Goal: Complete application form

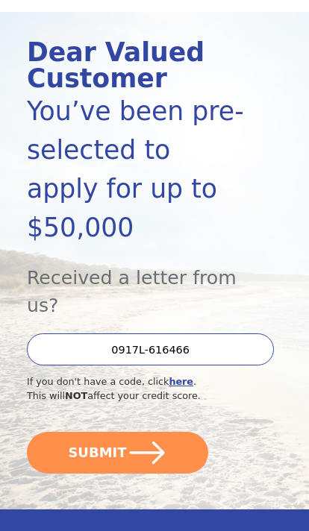
scroll to position [156, 0]
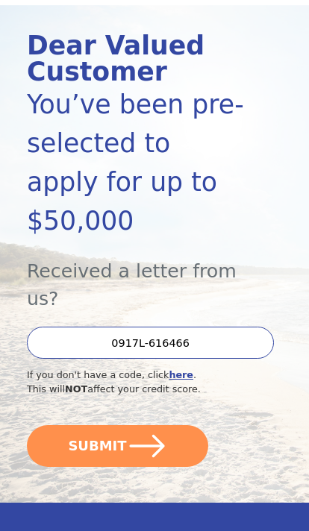
click at [184, 425] on button "SUBMIT" at bounding box center [117, 446] width 181 height 42
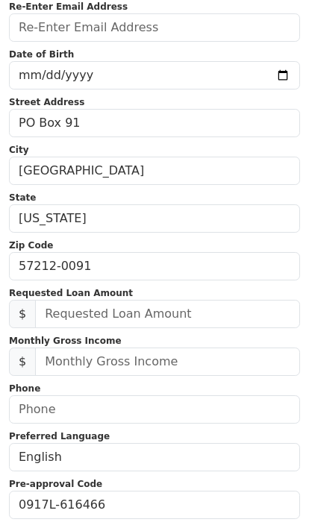
scroll to position [257, 0]
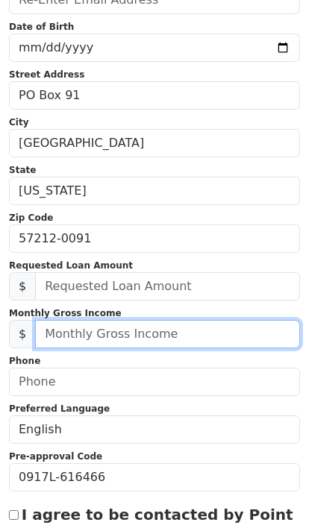
click at [208, 334] on input "text" at bounding box center [167, 334] width 265 height 28
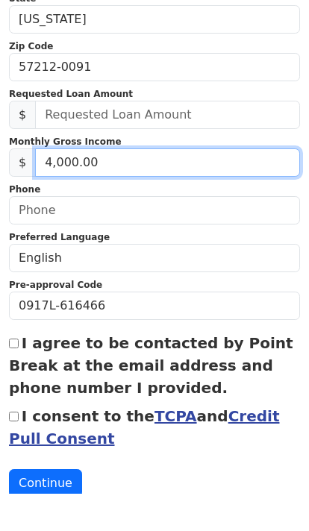
type input "40,000.00"
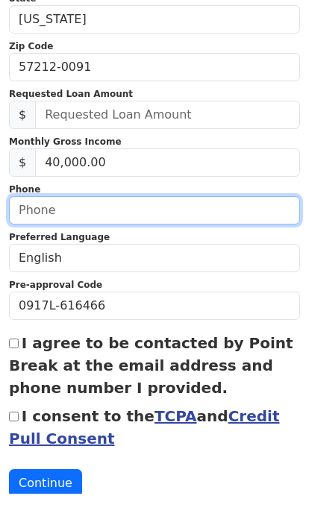
click at [245, 234] on input "text" at bounding box center [154, 248] width 291 height 28
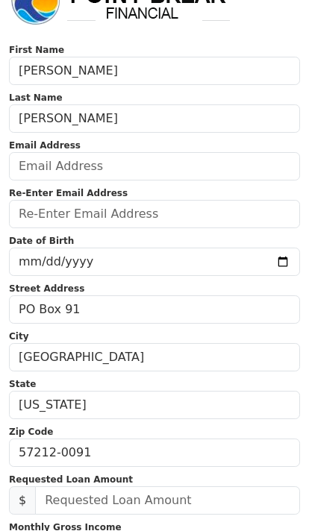
scroll to position [42, 0]
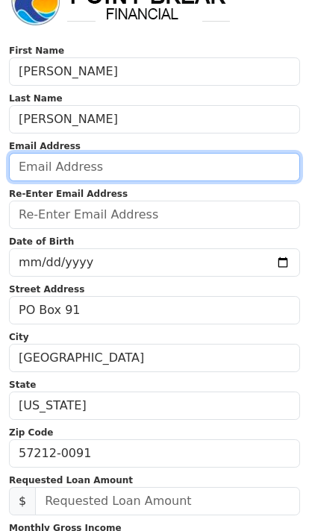
click at [225, 165] on input "email" at bounding box center [154, 167] width 291 height 28
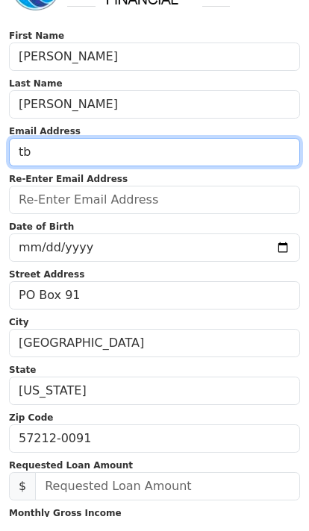
type input "t"
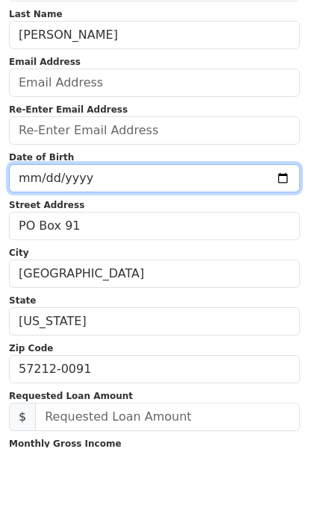
click at [258, 248] on input "date" at bounding box center [154, 262] width 291 height 28
click at [148, 215] on input "[DATE]" at bounding box center [154, 229] width 291 height 28
type input "[DATE]"
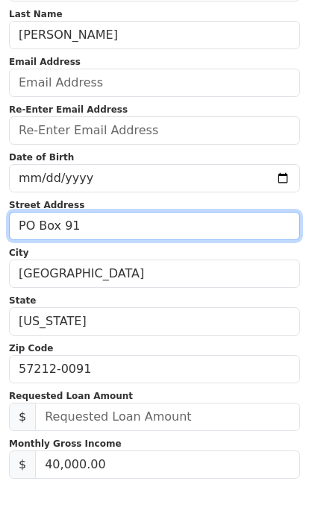
click at [228, 263] on input "PO Box 91" at bounding box center [154, 277] width 291 height 28
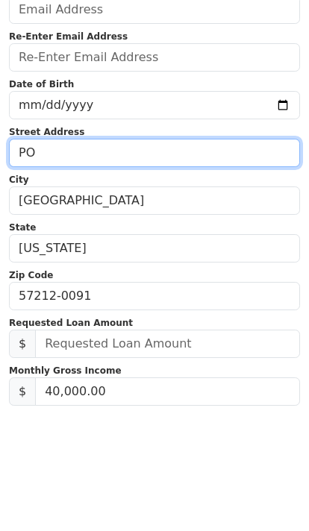
type input "P"
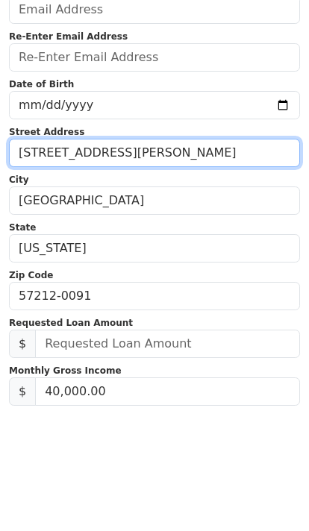
type input "[STREET_ADDRESS][PERSON_NAME]"
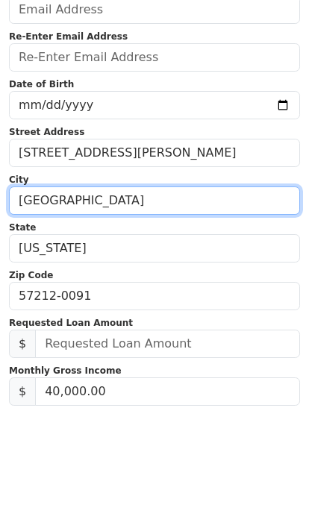
click at [227, 310] on input "[GEOGRAPHIC_DATA]" at bounding box center [154, 324] width 291 height 28
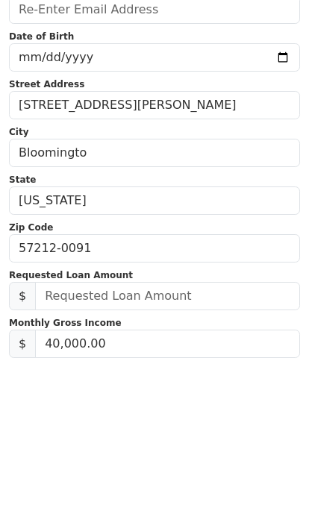
scroll to position [196, 0]
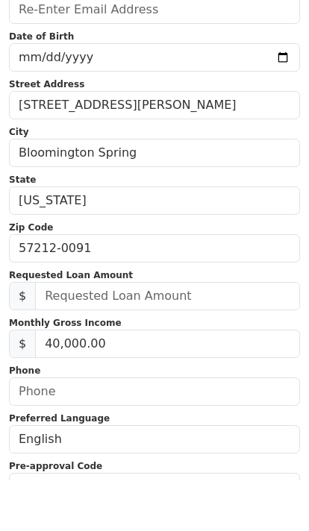
type input "[GEOGRAPHIC_DATA]"
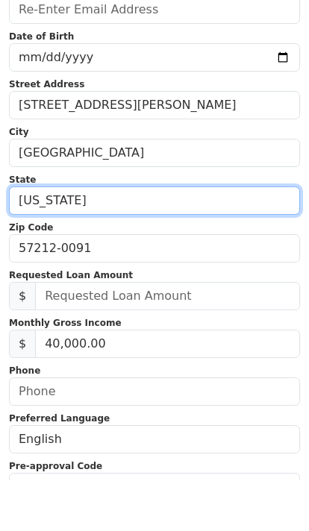
select select "TN"
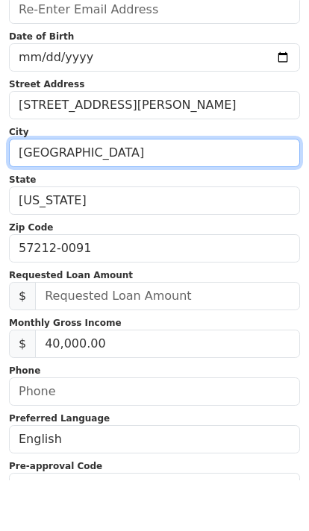
type input "[GEOGRAPHIC_DATA]"
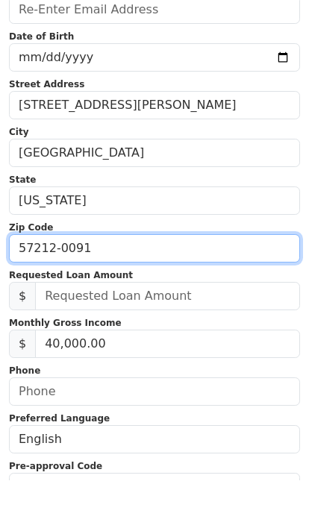
click at [277, 285] on input "57212-0091" at bounding box center [154, 299] width 291 height 28
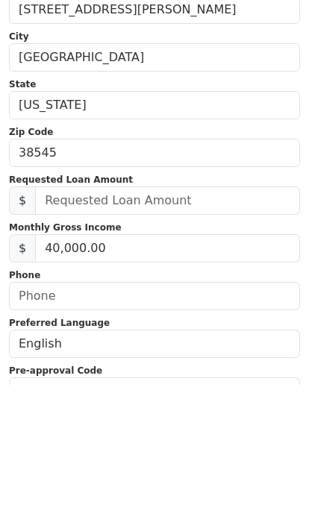
type input "38545"
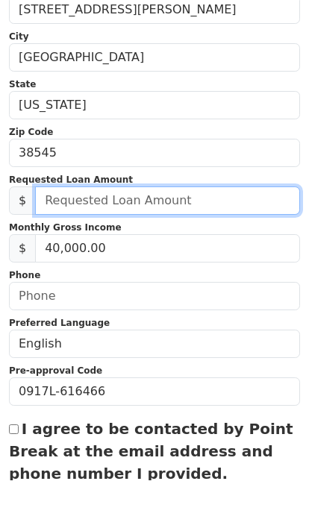
click at [230, 237] on input "text" at bounding box center [167, 251] width 265 height 28
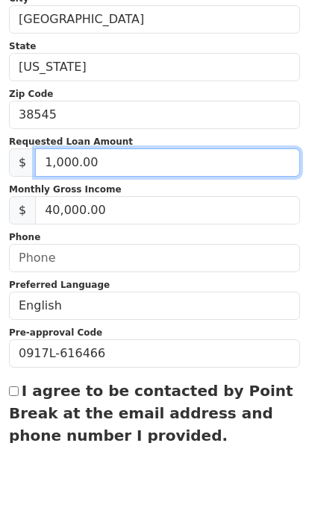
type input "10,000.00"
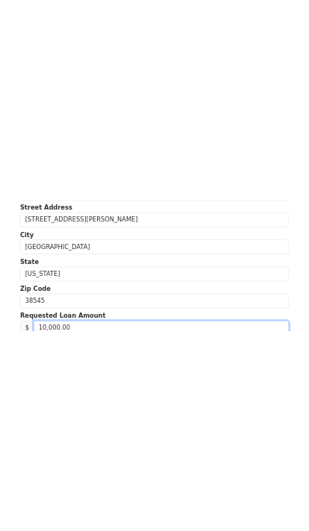
scroll to position [340, 0]
